Goal: Task Accomplishment & Management: Use online tool/utility

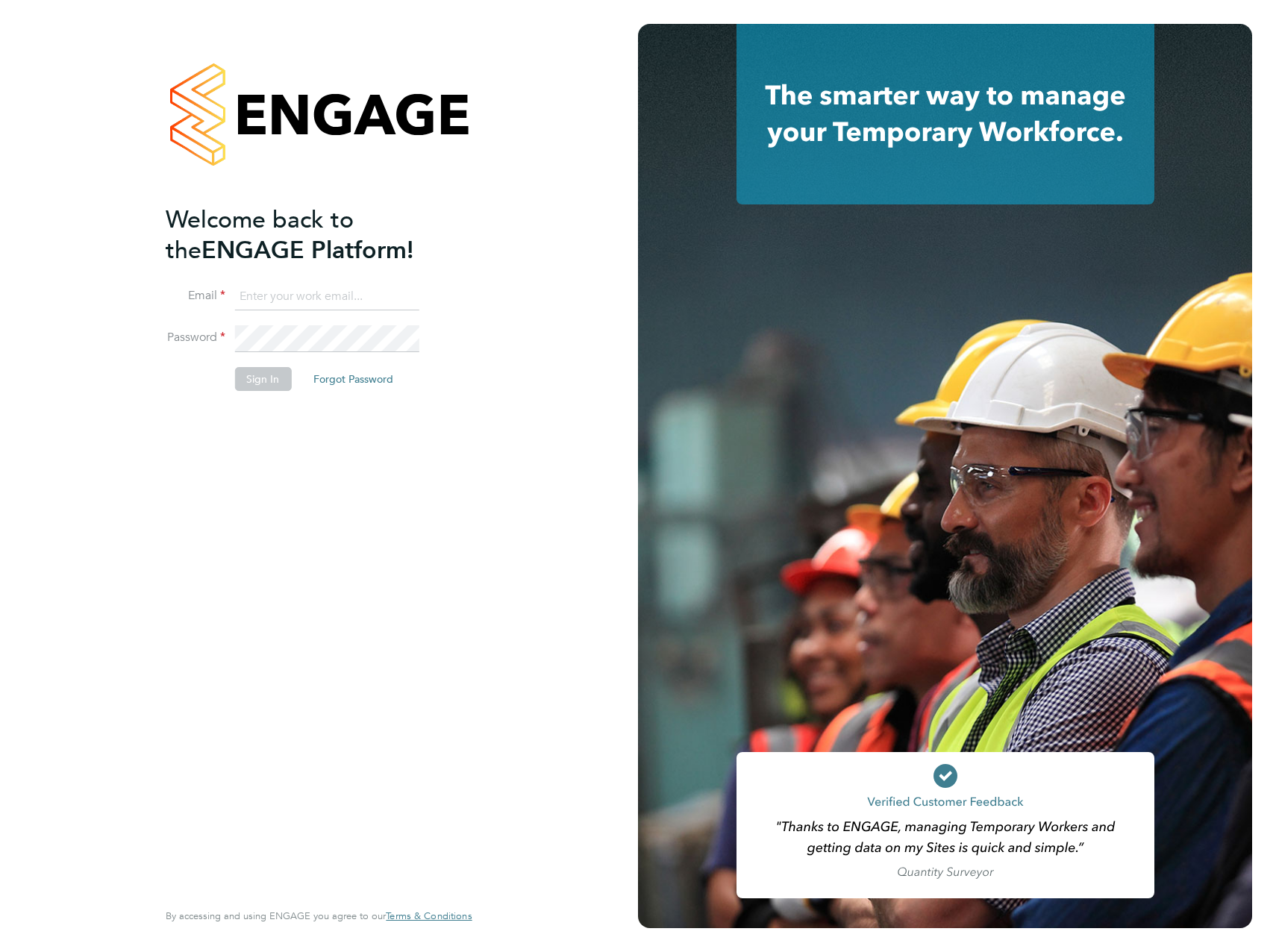
type input "James.Archer@vistry.co.uk"
click at [483, 505] on div "Welcome back to the ENGAGE Platform! Email James.Archer@vistry.co.uk Password S…" at bounding box center [319, 476] width 366 height 952
click at [258, 391] on li "Sign In Forgot Password" at bounding box center [311, 386] width 291 height 39
click at [267, 373] on button "Sign In" at bounding box center [262, 379] width 56 height 24
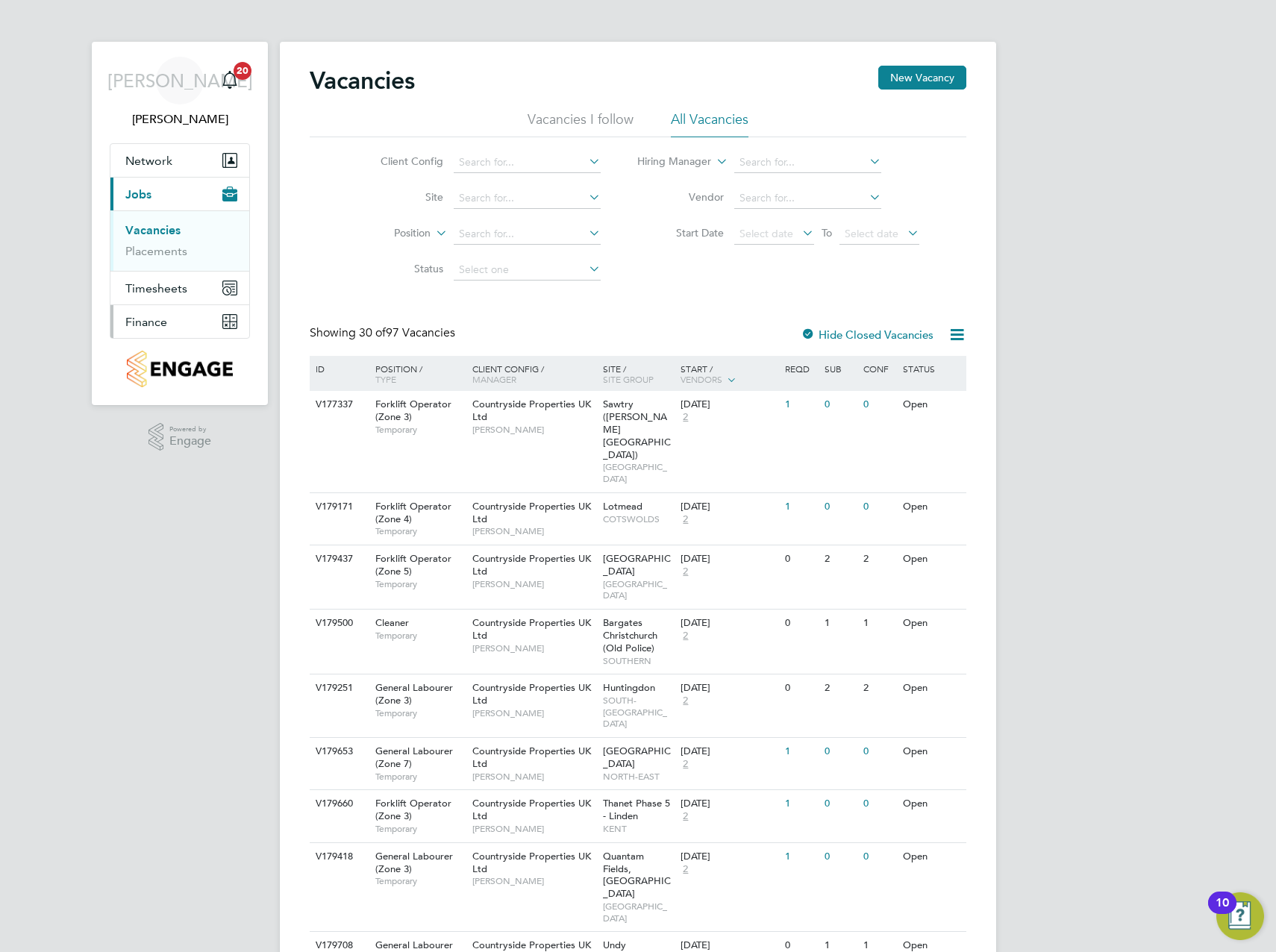
drag, startPoint x: 157, startPoint y: 317, endPoint x: 167, endPoint y: 323, distance: 11.7
click at [157, 317] on span "Finance" at bounding box center [147, 322] width 42 height 14
click at [143, 297] on link "Invoices & Credit Notes" at bounding box center [173, 305] width 94 height 29
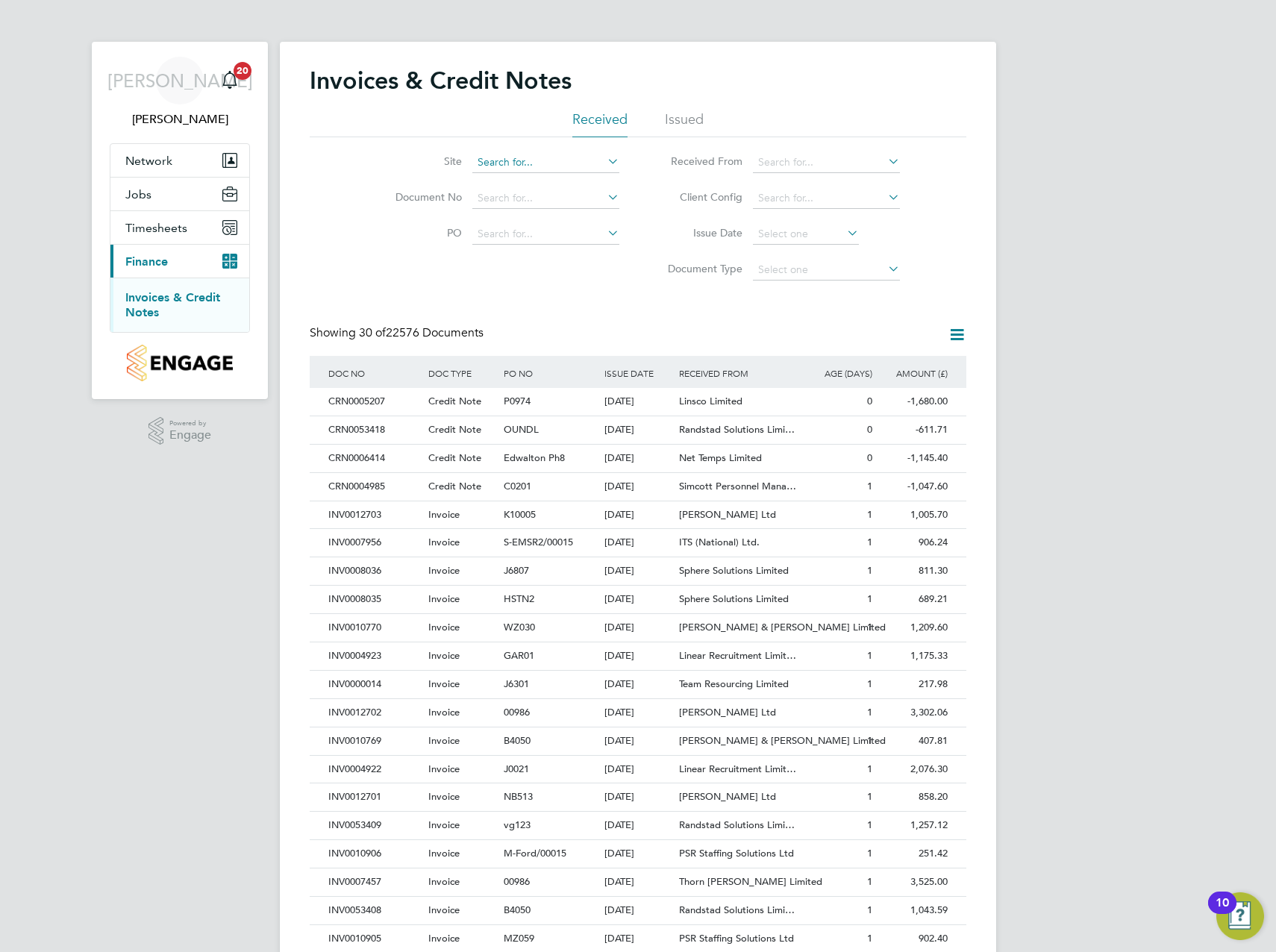
click at [535, 166] on input at bounding box center [546, 162] width 147 height 21
click at [539, 182] on li "With am Saint [PERSON_NAME]" at bounding box center [553, 183] width 164 height 20
type input "[PERSON_NAME] Saint [PERSON_NAME]"
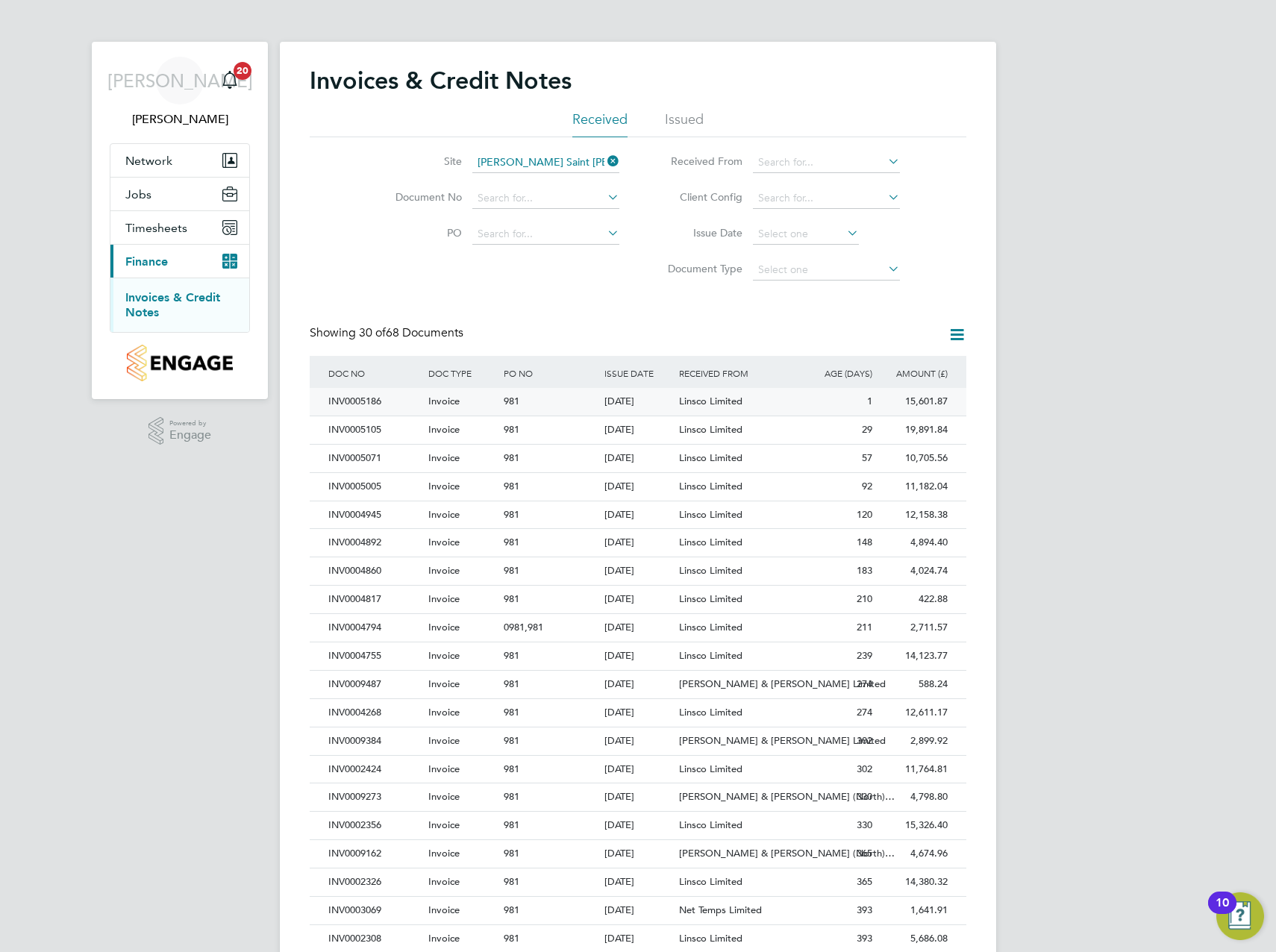
click at [649, 399] on div "[DATE]" at bounding box center [638, 401] width 75 height 28
